Goal: Information Seeking & Learning: Learn about a topic

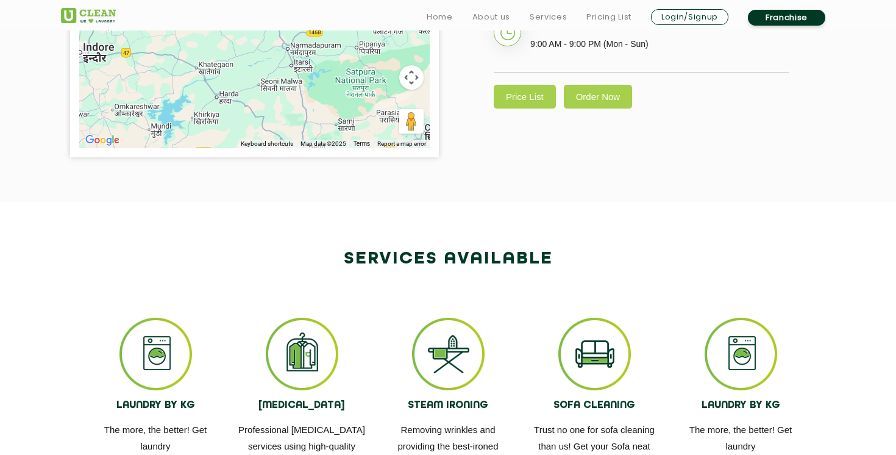
scroll to position [497, 0]
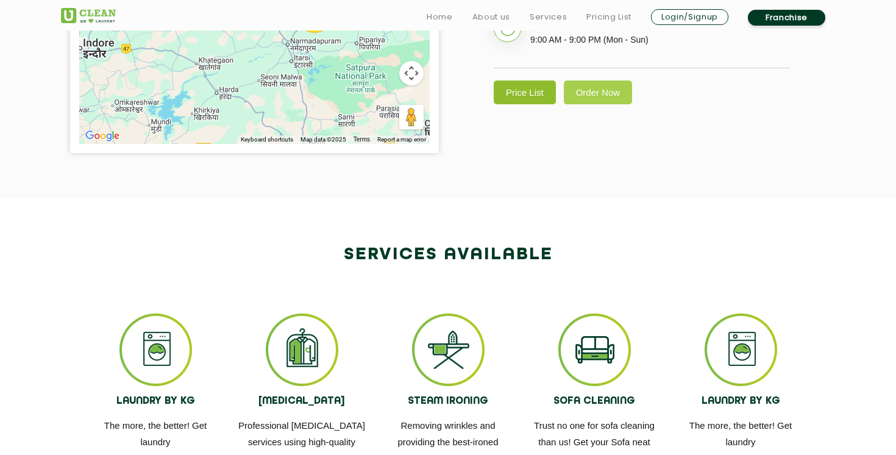
click at [537, 95] on link "Price List" at bounding box center [525, 92] width 62 height 24
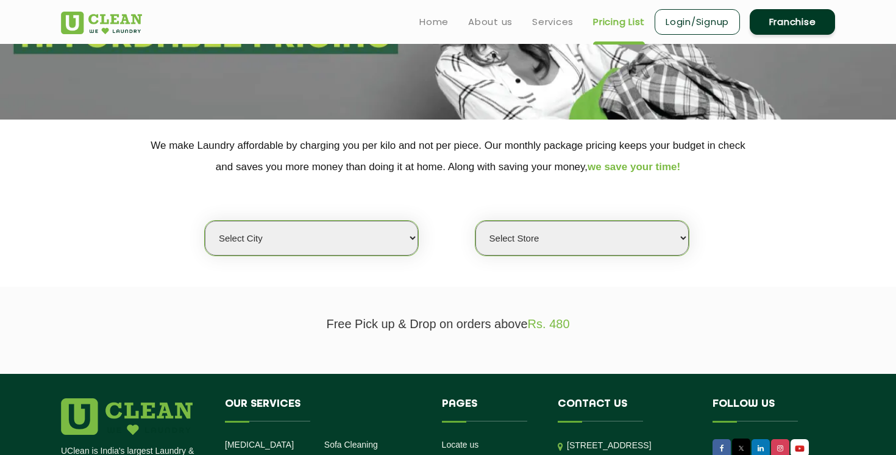
scroll to position [160, 0]
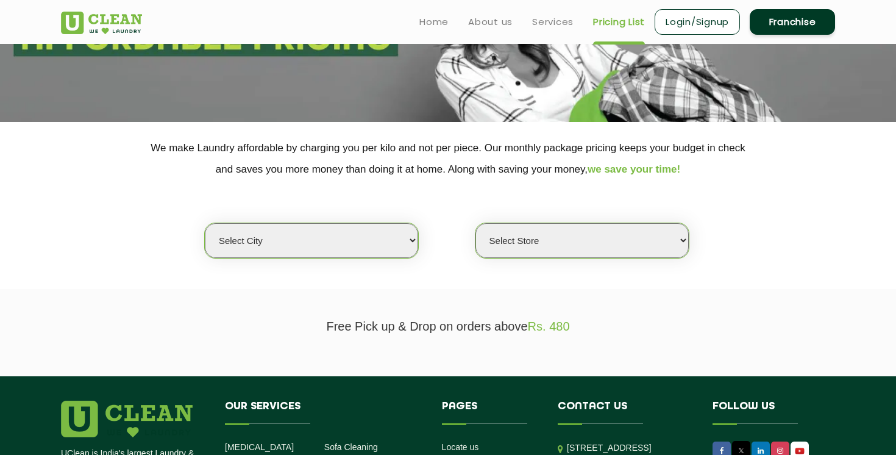
click at [318, 244] on select "Select city [GEOGRAPHIC_DATA] [GEOGRAPHIC_DATA] [GEOGRAPHIC_DATA] [GEOGRAPHIC_D…" at bounding box center [311, 240] width 213 height 35
select select "49"
click at [205, 223] on select "Select city [GEOGRAPHIC_DATA] [GEOGRAPHIC_DATA] [GEOGRAPHIC_DATA] [GEOGRAPHIC_D…" at bounding box center [311, 240] width 213 height 35
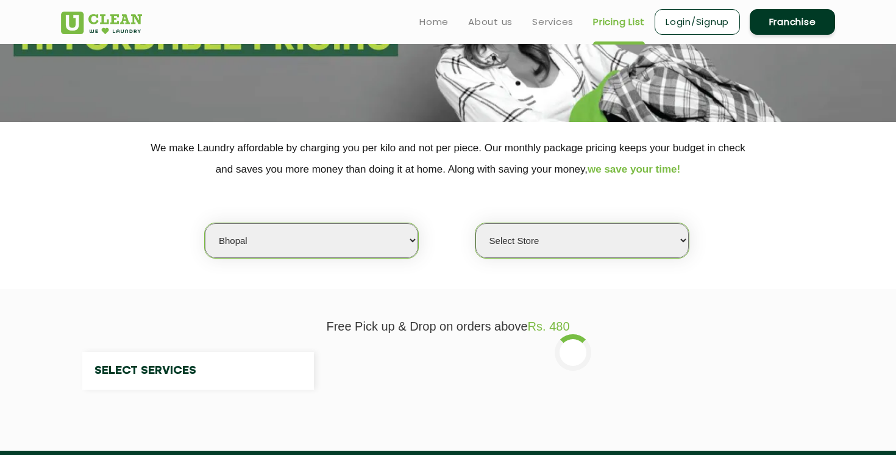
click at [567, 245] on select "Select Store" at bounding box center [582, 240] width 213 height 35
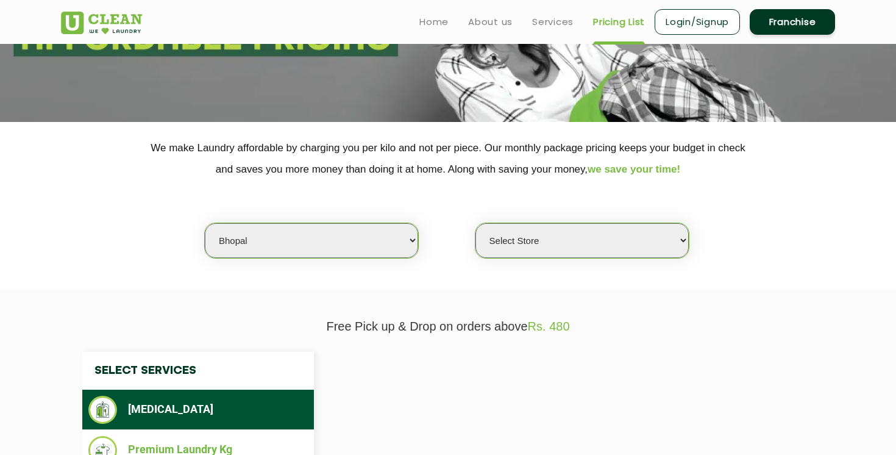
select select "0"
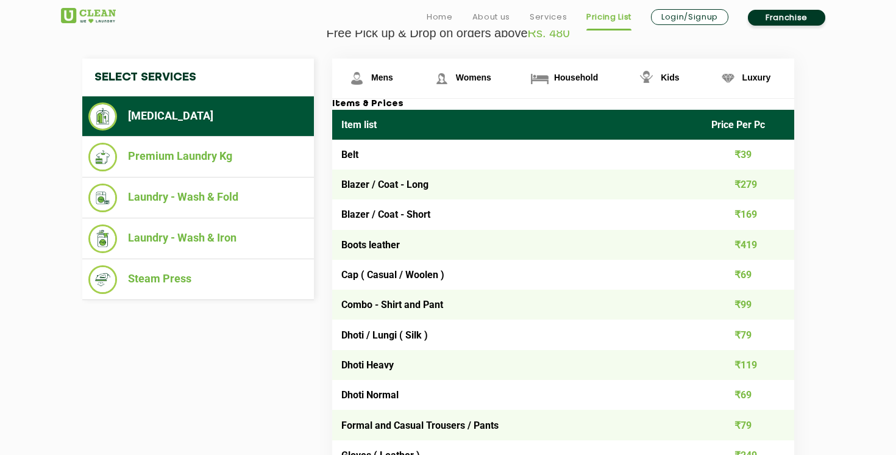
scroll to position [462, 0]
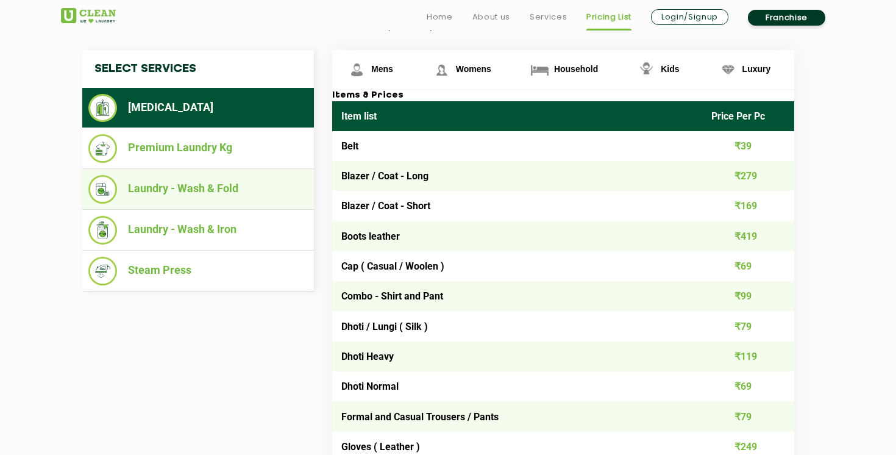
click at [227, 177] on li "Laundry - Wash & Fold" at bounding box center [198, 189] width 220 height 29
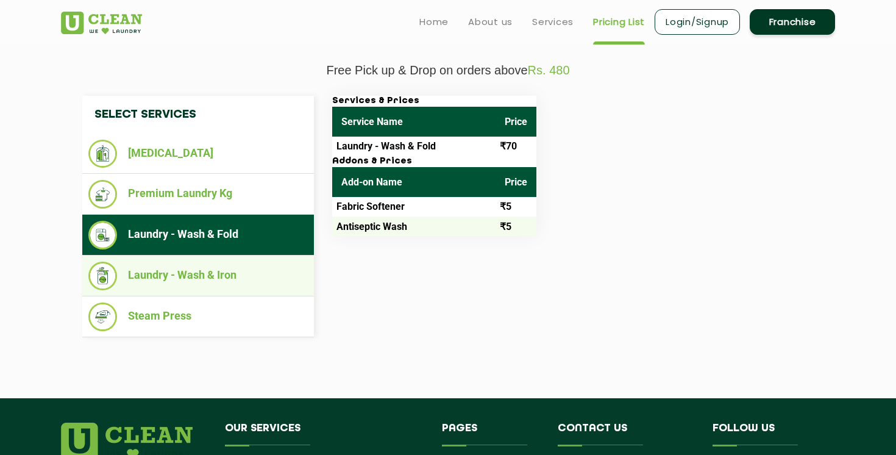
scroll to position [415, 0]
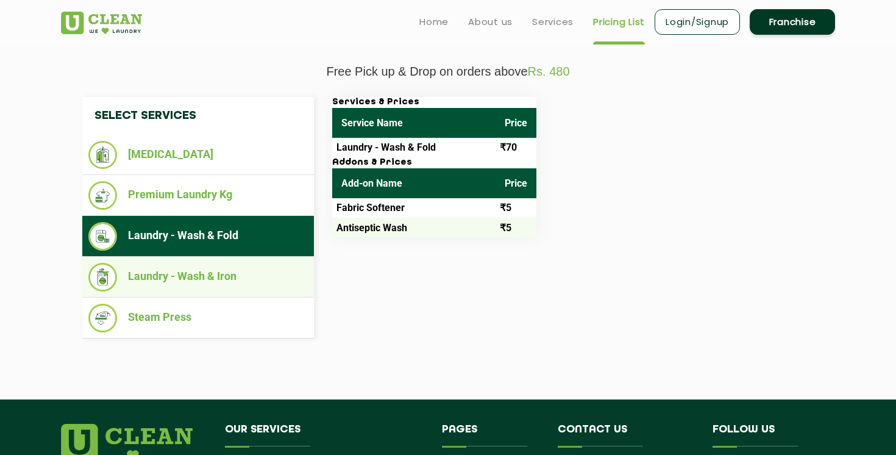
click at [252, 274] on li "Laundry - Wash & Iron" at bounding box center [198, 277] width 220 height 29
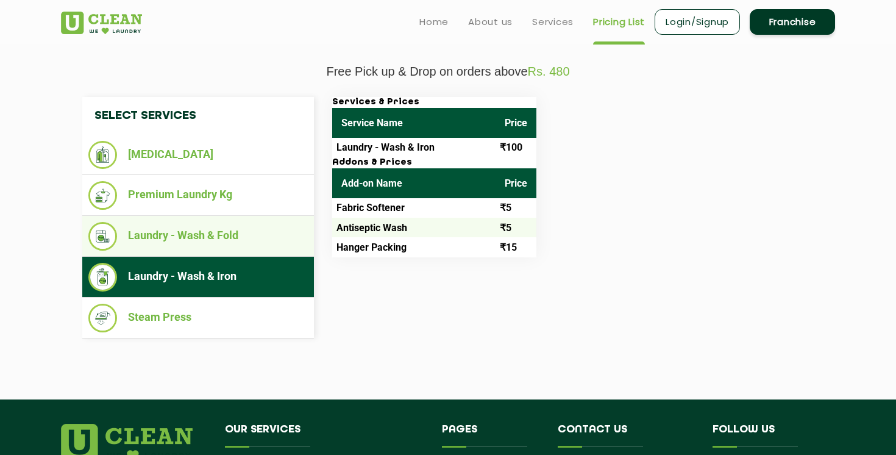
click at [235, 228] on li "Laundry - Wash & Fold" at bounding box center [198, 236] width 220 height 29
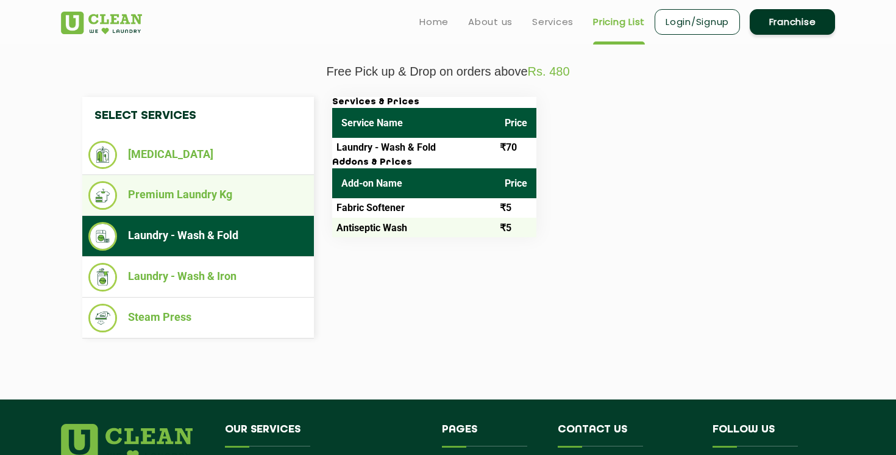
click at [259, 207] on li "Premium Laundry Kg" at bounding box center [198, 195] width 220 height 29
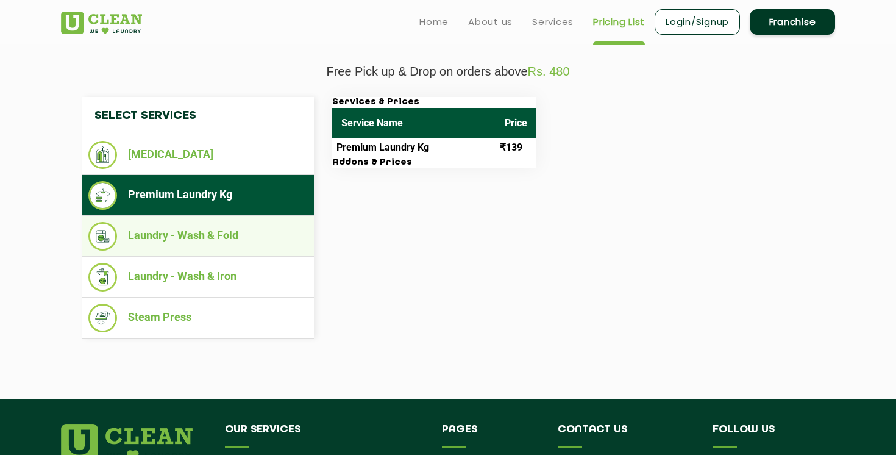
click at [248, 238] on li "Laundry - Wash & Fold" at bounding box center [198, 236] width 220 height 29
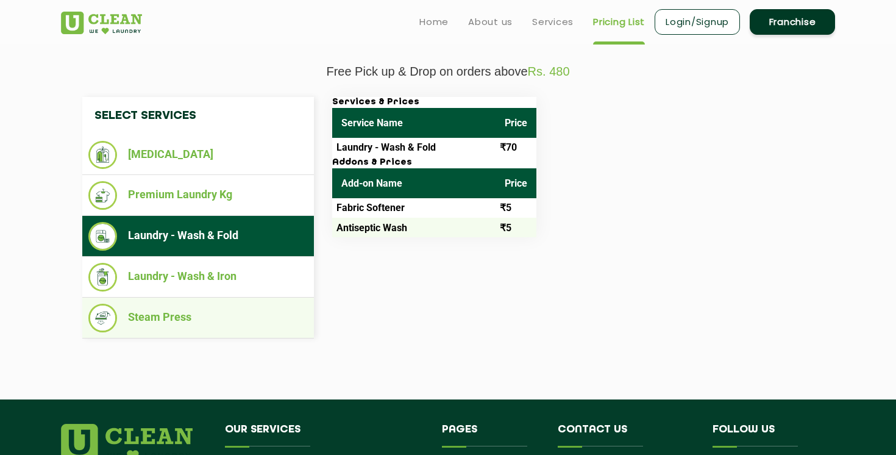
click at [221, 323] on li "Steam Press" at bounding box center [198, 318] width 220 height 29
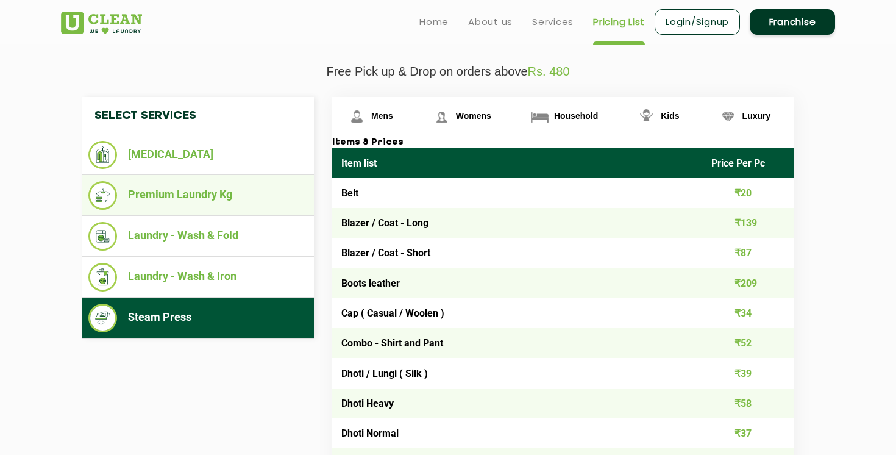
click at [234, 200] on li "Premium Laundry Kg" at bounding box center [198, 195] width 220 height 29
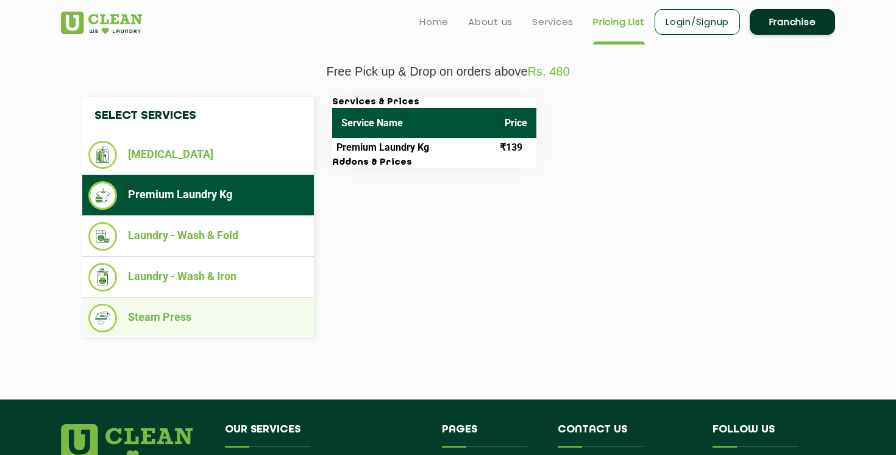
click at [223, 305] on li "Steam Press" at bounding box center [198, 318] width 220 height 29
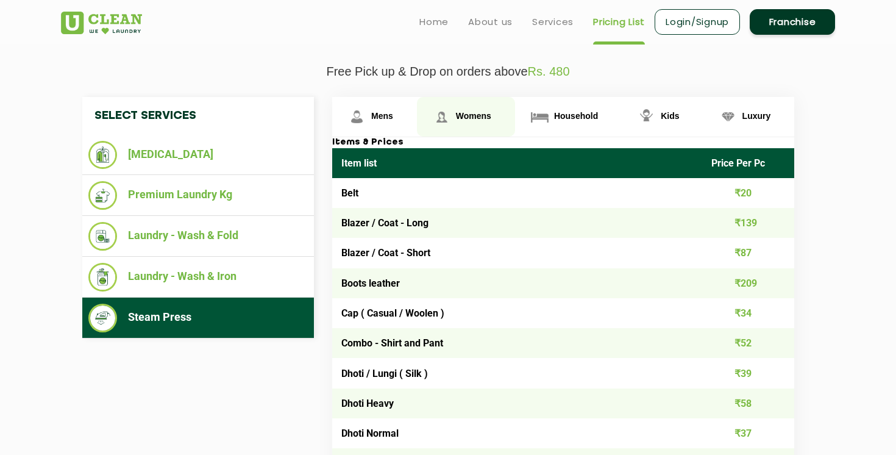
click at [417, 121] on link "Womens" at bounding box center [374, 117] width 85 height 40
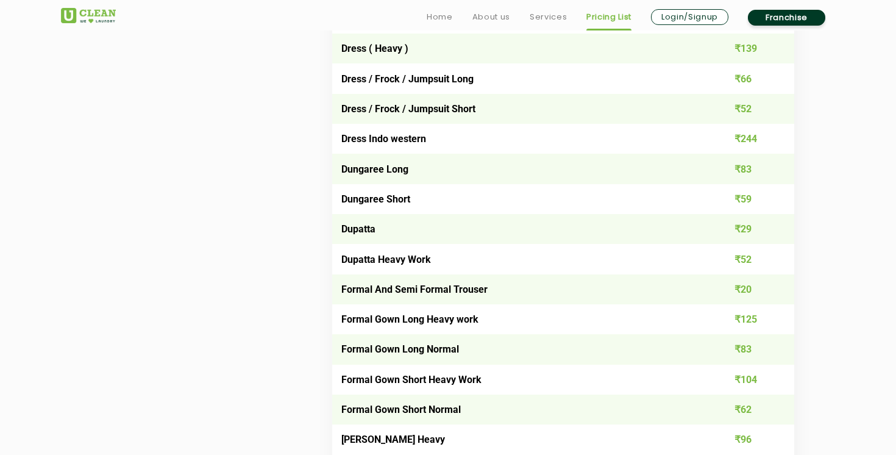
scroll to position [1190, 0]
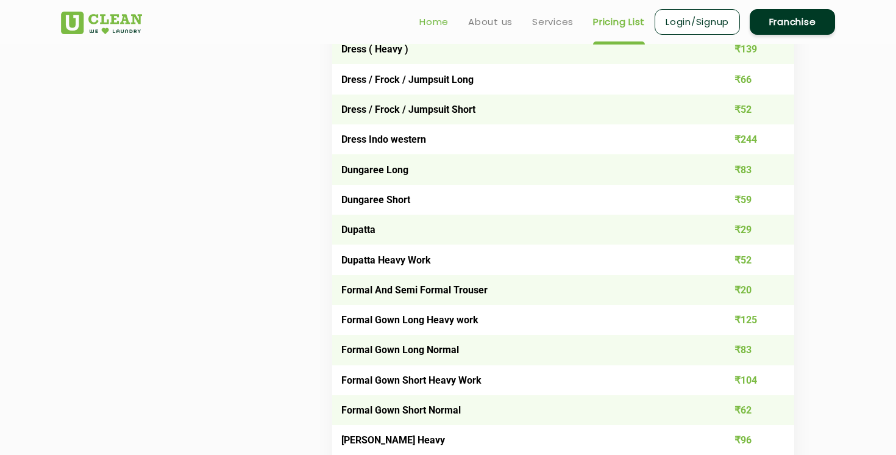
click at [445, 18] on link "Home" at bounding box center [434, 22] width 29 height 15
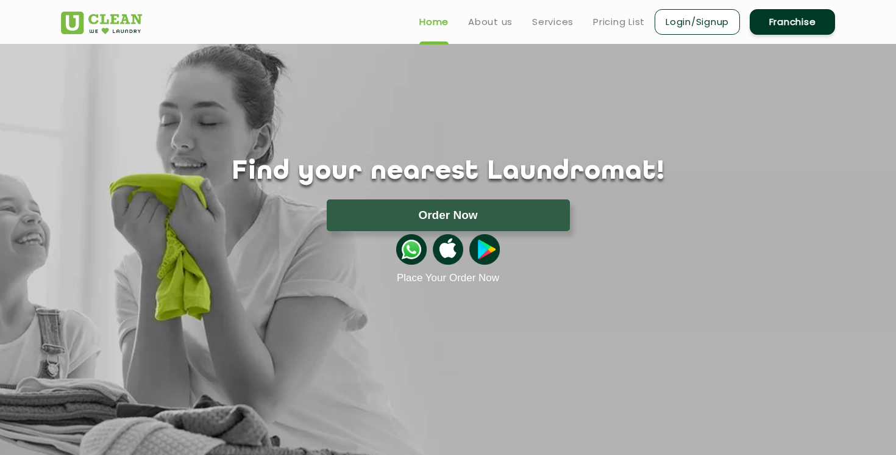
click at [573, 22] on ul "Home About us Services Pricing List Login/Signup Franchise" at bounding box center [623, 21] width 426 height 29
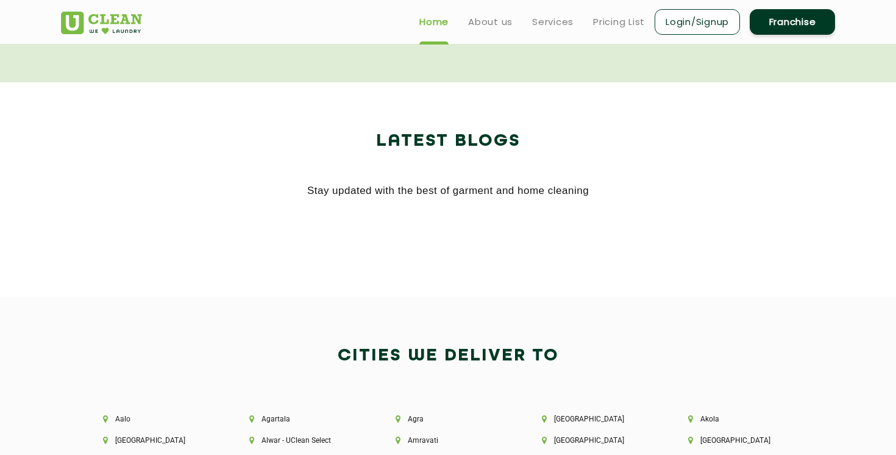
scroll to position [2007, 0]
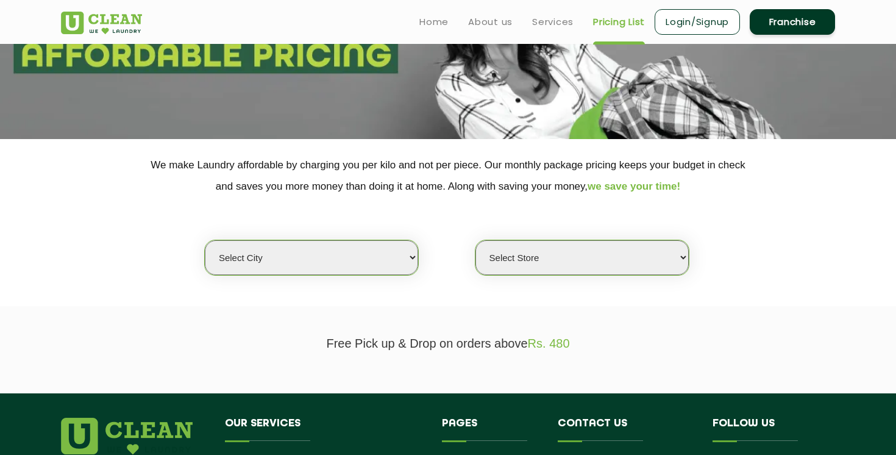
scroll to position [143, 0]
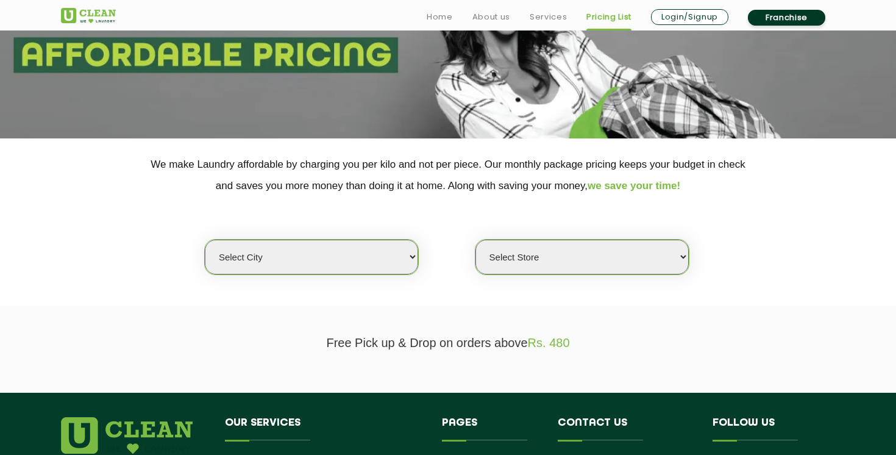
click at [286, 256] on select "Select city [GEOGRAPHIC_DATA] [GEOGRAPHIC_DATA] [GEOGRAPHIC_DATA] [GEOGRAPHIC_D…" at bounding box center [311, 257] width 213 height 35
select select "49"
click at [205, 240] on select "Select city [GEOGRAPHIC_DATA] [GEOGRAPHIC_DATA] [GEOGRAPHIC_DATA] [GEOGRAPHIC_D…" at bounding box center [311, 257] width 213 height 35
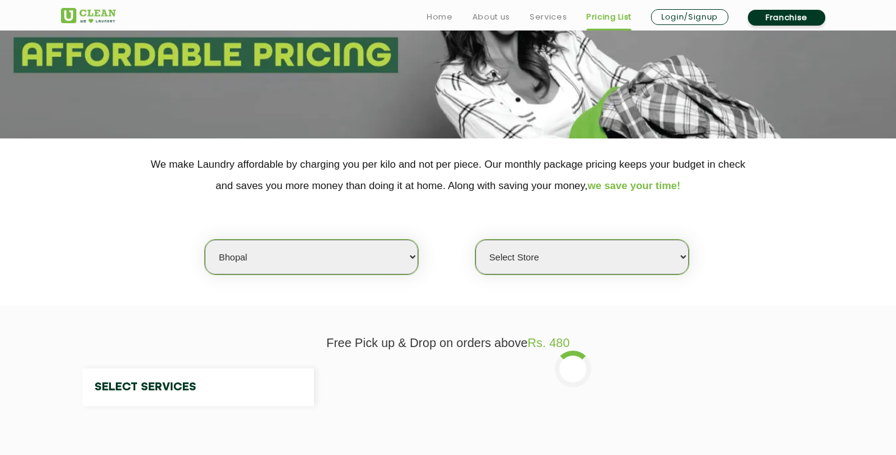
click at [496, 249] on select "Select Store" at bounding box center [582, 257] width 213 height 35
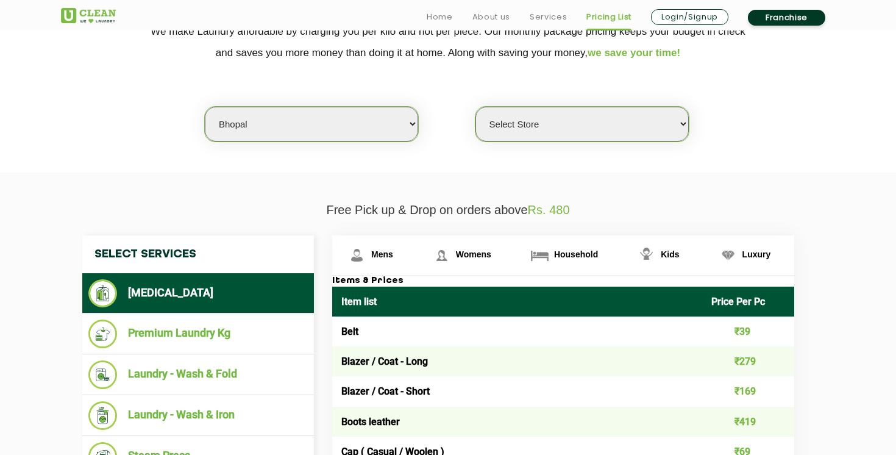
scroll to position [277, 0]
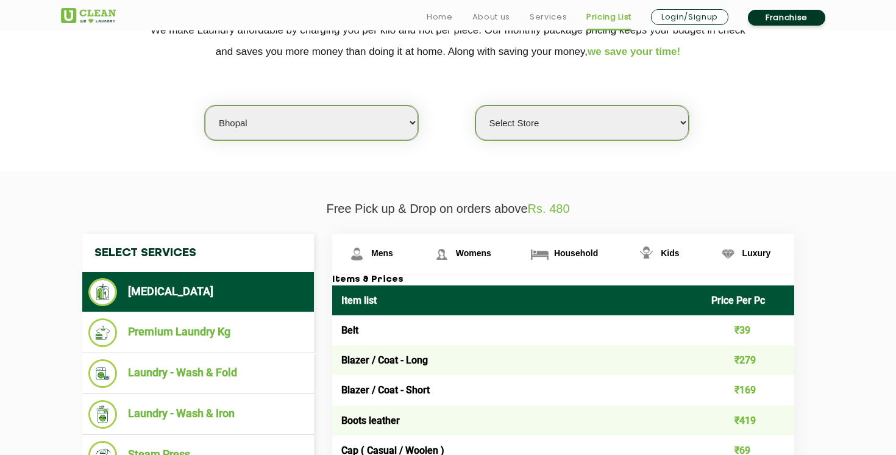
click at [607, 132] on select "Select Store [GEOGRAPHIC_DATA] [PERSON_NAME][GEOGRAPHIC_DATA][PERSON_NAME]" at bounding box center [582, 122] width 213 height 35
click at [604, 134] on select "Select Store [GEOGRAPHIC_DATA] [PERSON_NAME][GEOGRAPHIC_DATA][PERSON_NAME]" at bounding box center [582, 122] width 213 height 35
click at [585, 135] on select "Select Store [GEOGRAPHIC_DATA] [PERSON_NAME][GEOGRAPHIC_DATA][PERSON_NAME]" at bounding box center [582, 122] width 213 height 35
click at [548, 135] on select "Select Store UClean Gulmohar Colony UClean Kolar Bhopal UClean Maharana Pratap …" at bounding box center [582, 122] width 213 height 35
select select "457"
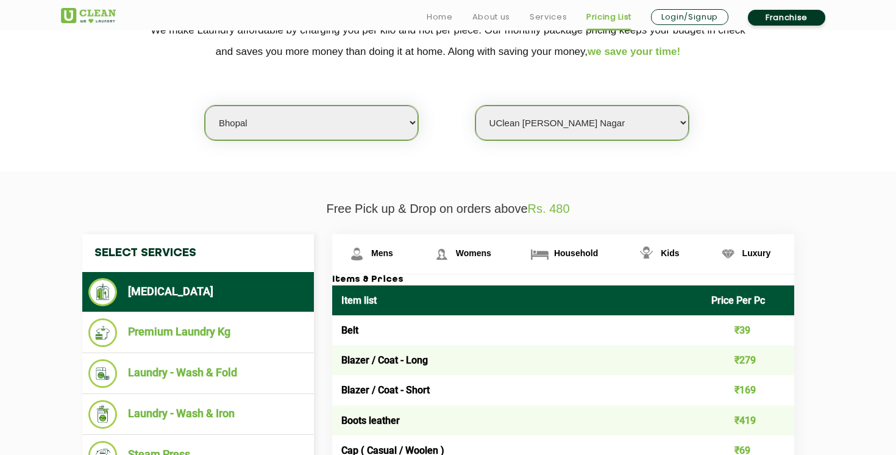
click at [476, 105] on select "Select Store UClean Gulmohar Colony UClean Kolar Bhopal UClean Maharana Pratap …" at bounding box center [582, 122] width 213 height 35
click at [417, 244] on link "Womens" at bounding box center [374, 254] width 85 height 40
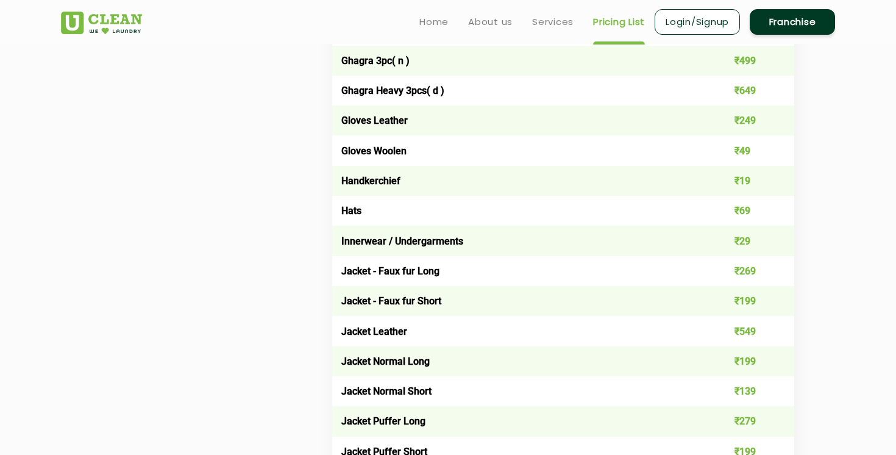
scroll to position [1597, 0]
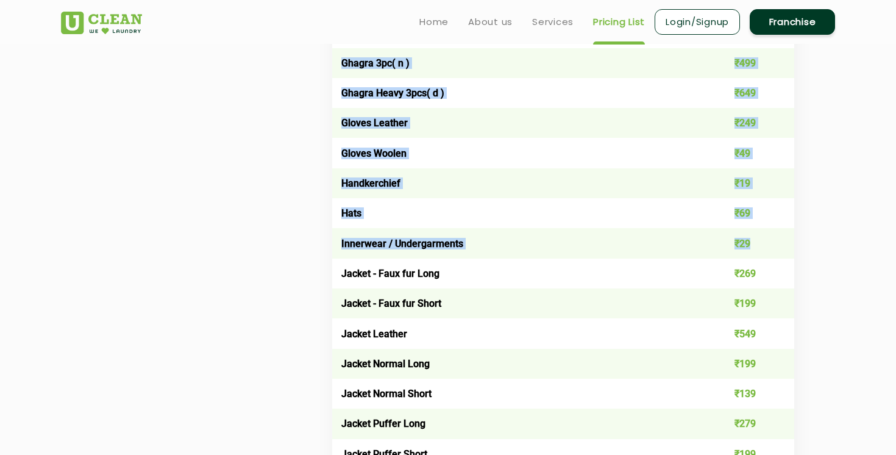
drag, startPoint x: 330, startPoint y: 237, endPoint x: 759, endPoint y: 243, distance: 428.7
click at [759, 243] on td "₹29" at bounding box center [749, 243] width 93 height 30
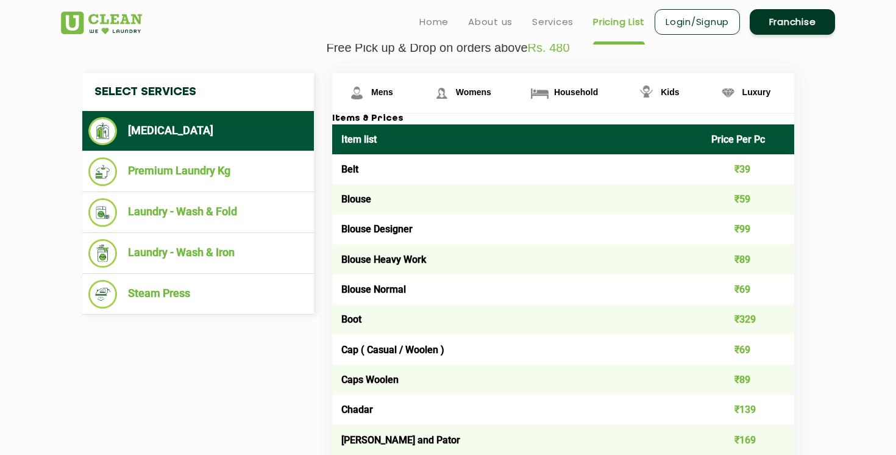
scroll to position [438, 0]
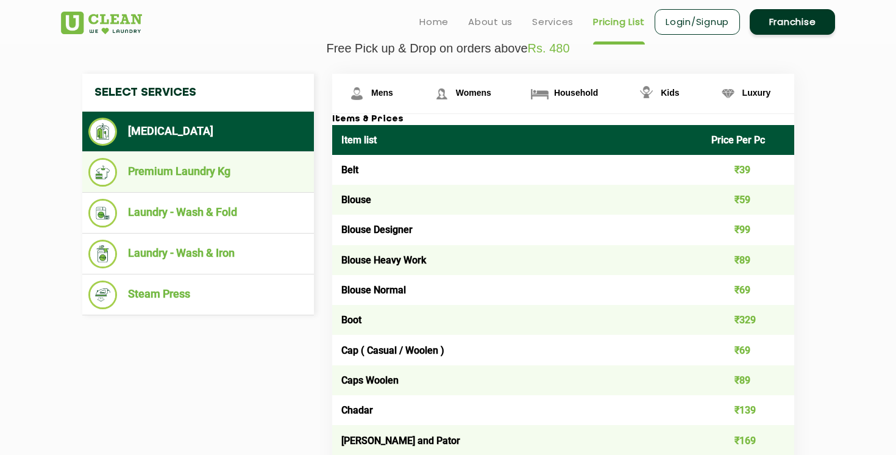
click at [207, 180] on li "Premium Laundry Kg" at bounding box center [198, 172] width 220 height 29
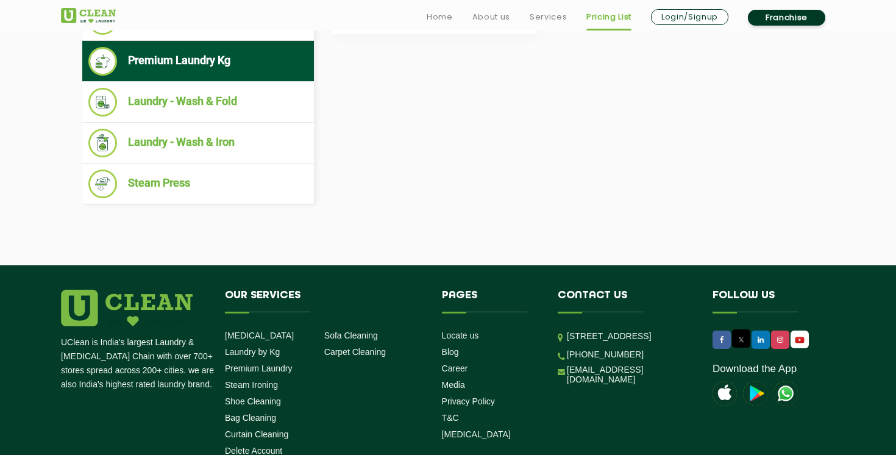
scroll to position [550, 0]
